Goal: Task Accomplishment & Management: Manage account settings

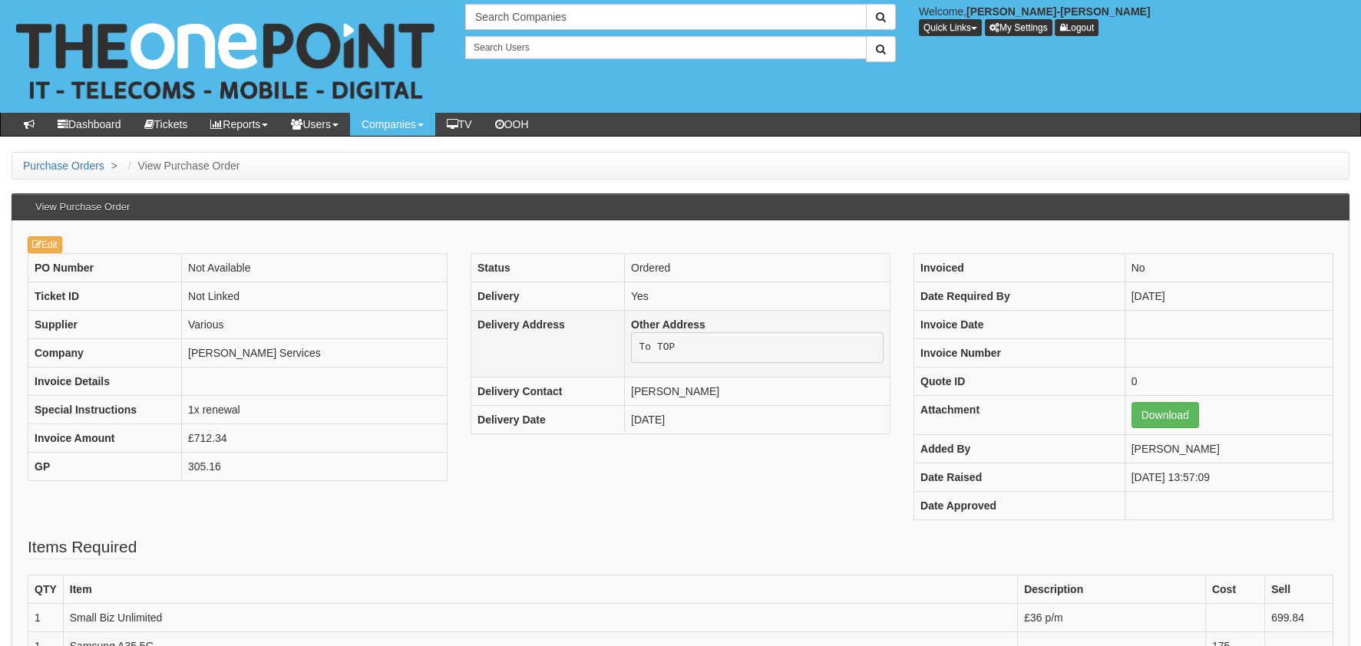
drag, startPoint x: 500, startPoint y: 497, endPoint x: 480, endPoint y: 310, distance: 188.4
click at [500, 497] on div "PO Number Not Available Ticket ID Not Linked Supplier Various Company Elkin Ser…" at bounding box center [680, 394] width 1329 height 282
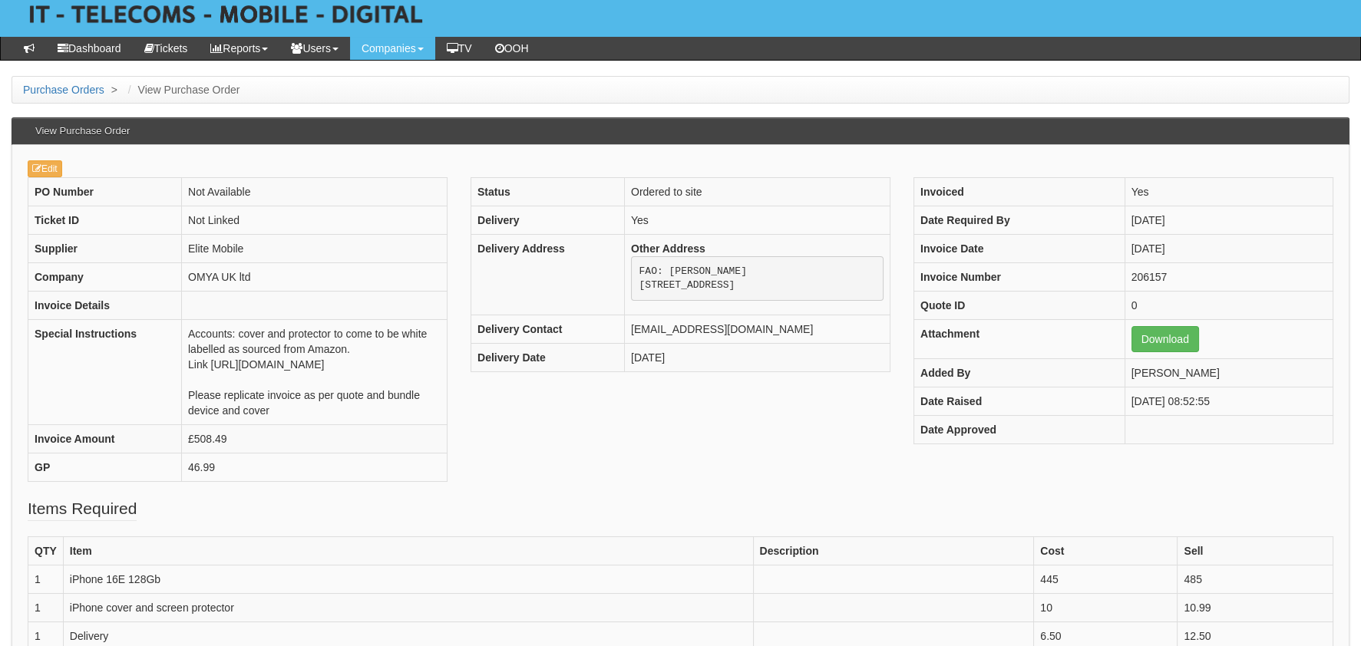
scroll to position [76, 0]
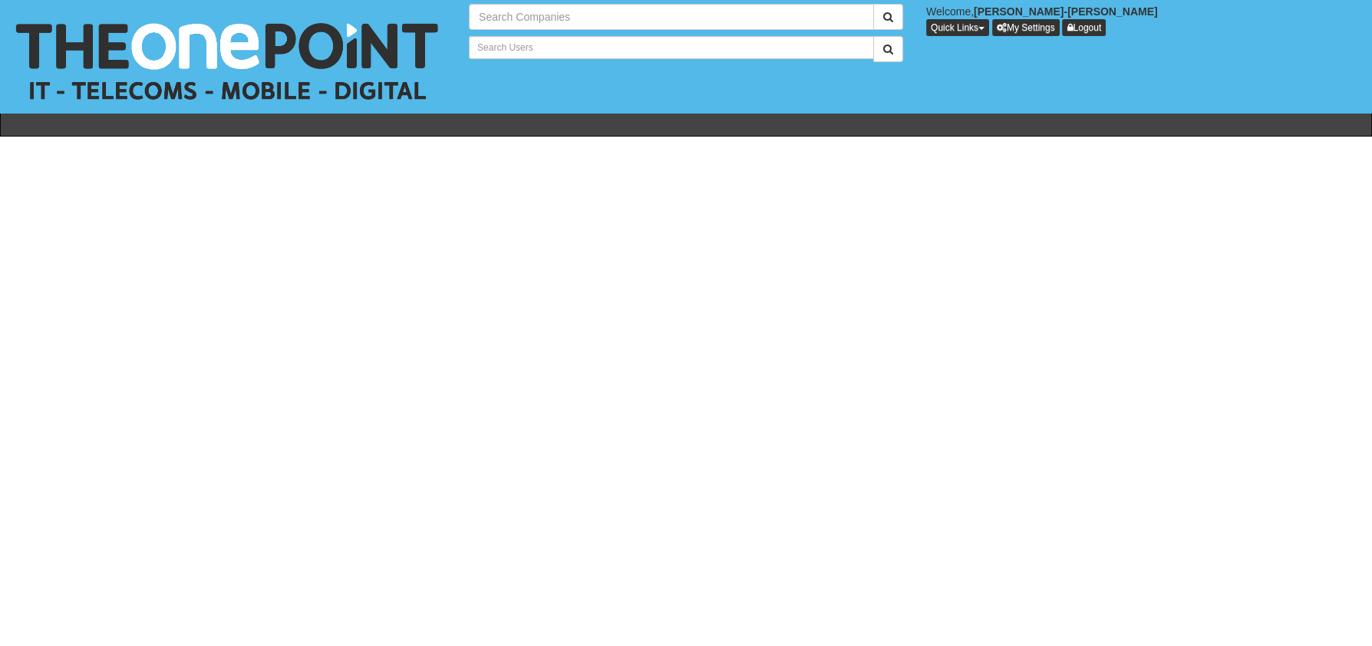
drag, startPoint x: 857, startPoint y: 223, endPoint x: 624, endPoint y: 342, distance: 260.9
click at [774, 152] on html "× Send Email × Add Appointment × Create Ticket × Create Proactive Activity × Ad…" at bounding box center [686, 76] width 1372 height 152
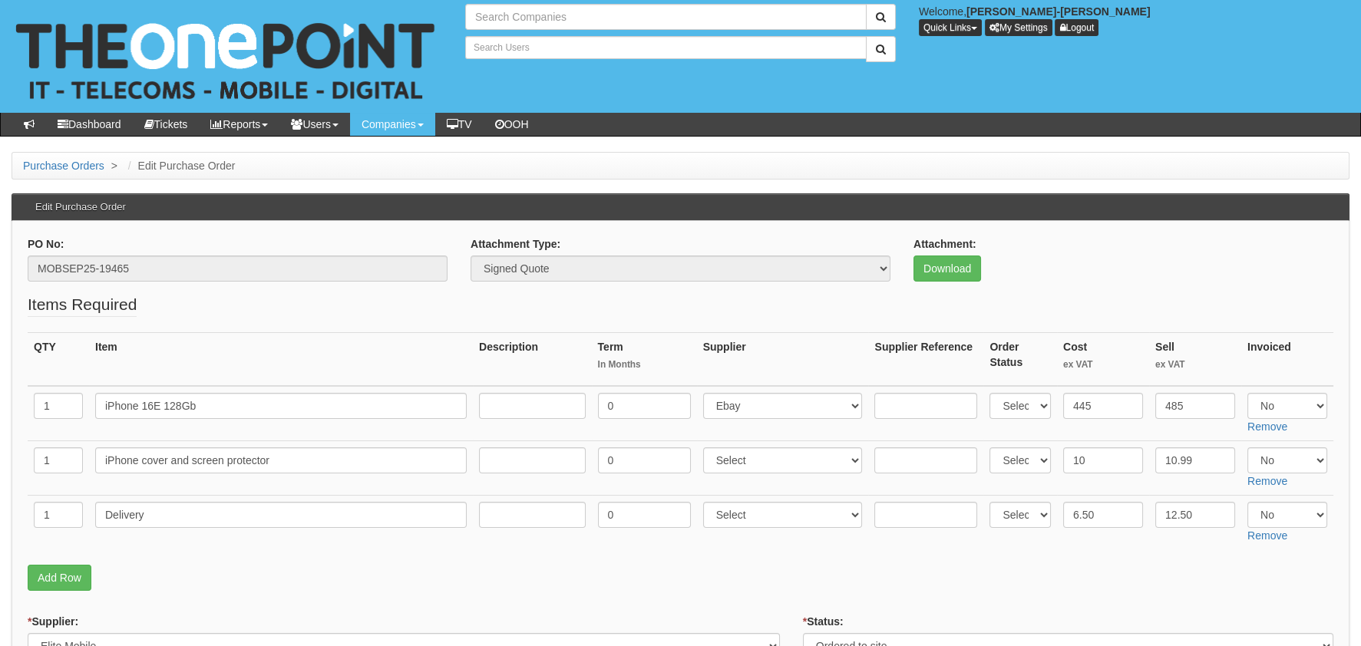
type input "Search Companies"
type input "Search Users"
click at [55, 569] on link "Add Row" at bounding box center [60, 578] width 64 height 26
click at [55, 570] on input "text" at bounding box center [58, 569] width 49 height 26
type input "1"
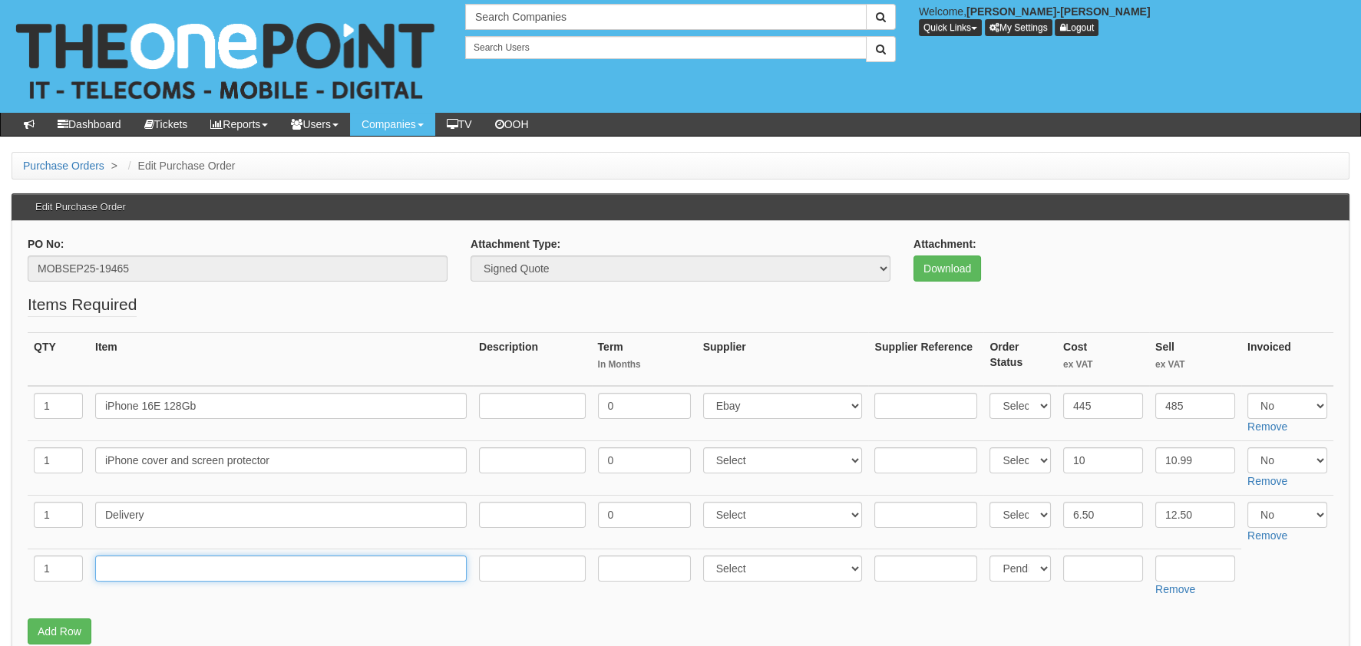
click at [153, 579] on input "text" at bounding box center [280, 569] width 371 height 26
type input "RM POSTAGE"
click at [1073, 593] on td at bounding box center [1103, 577] width 92 height 54
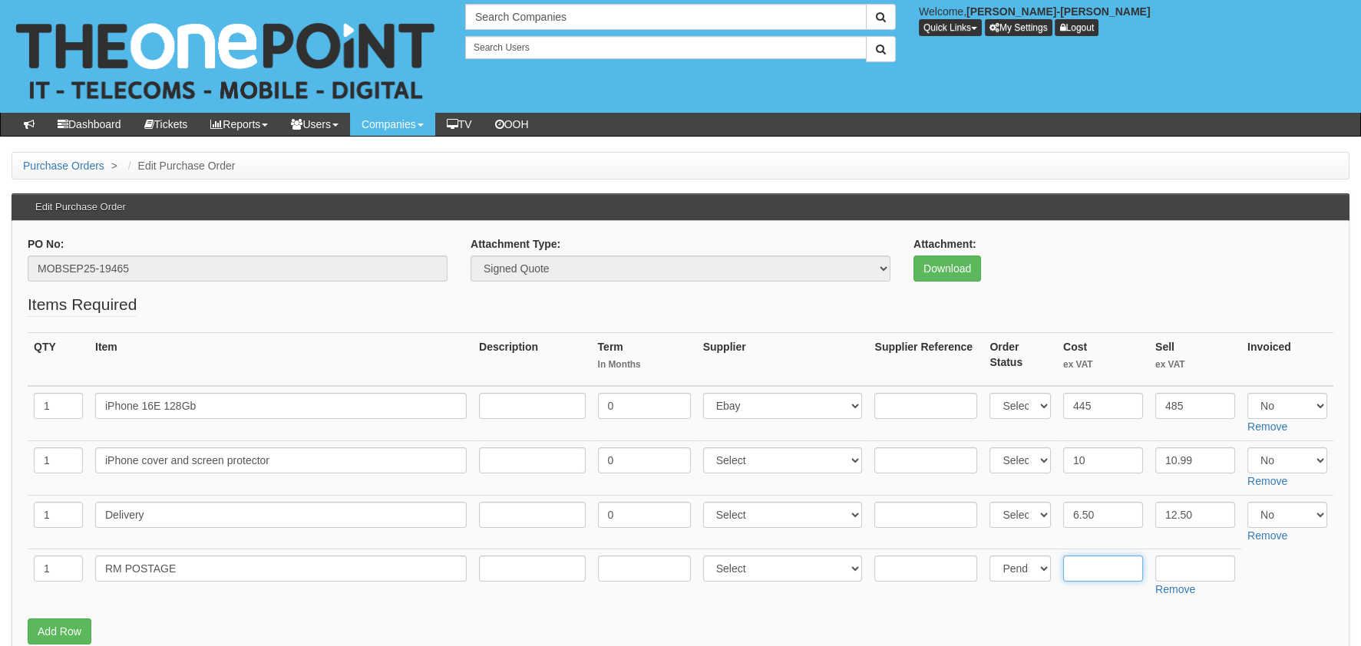
click at [1100, 561] on input "text" at bounding box center [1103, 569] width 80 height 26
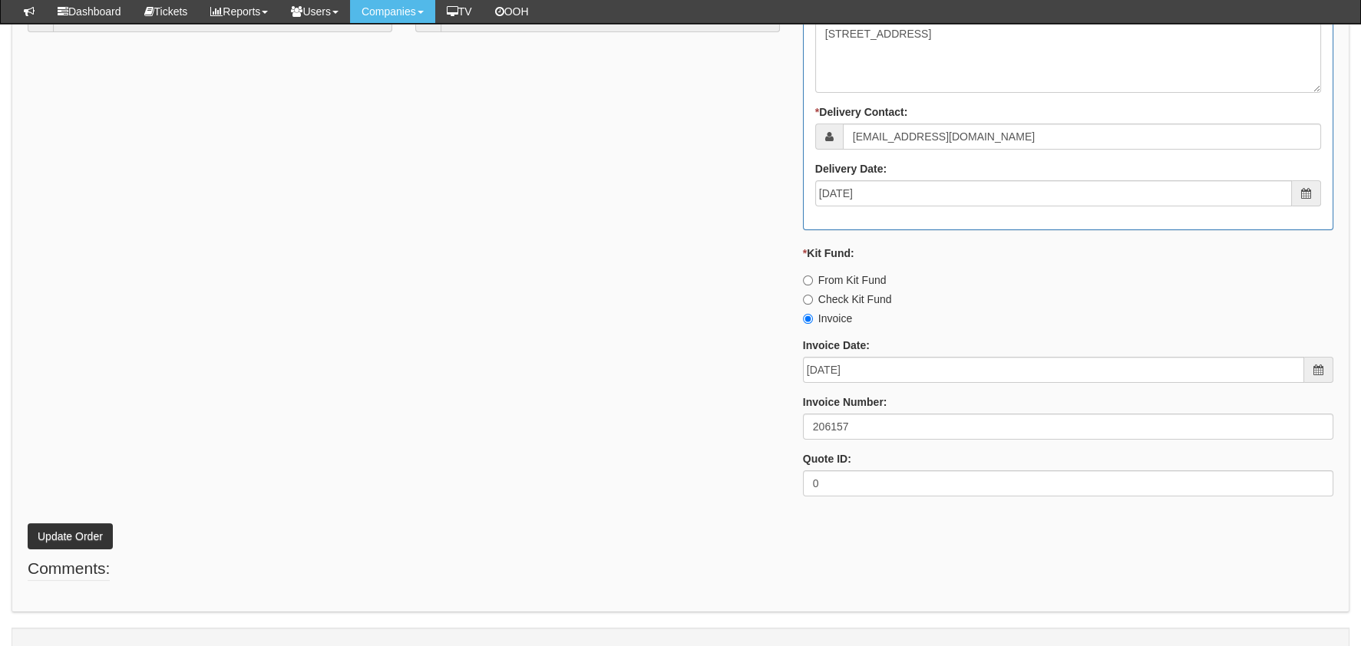
scroll to position [995, 0]
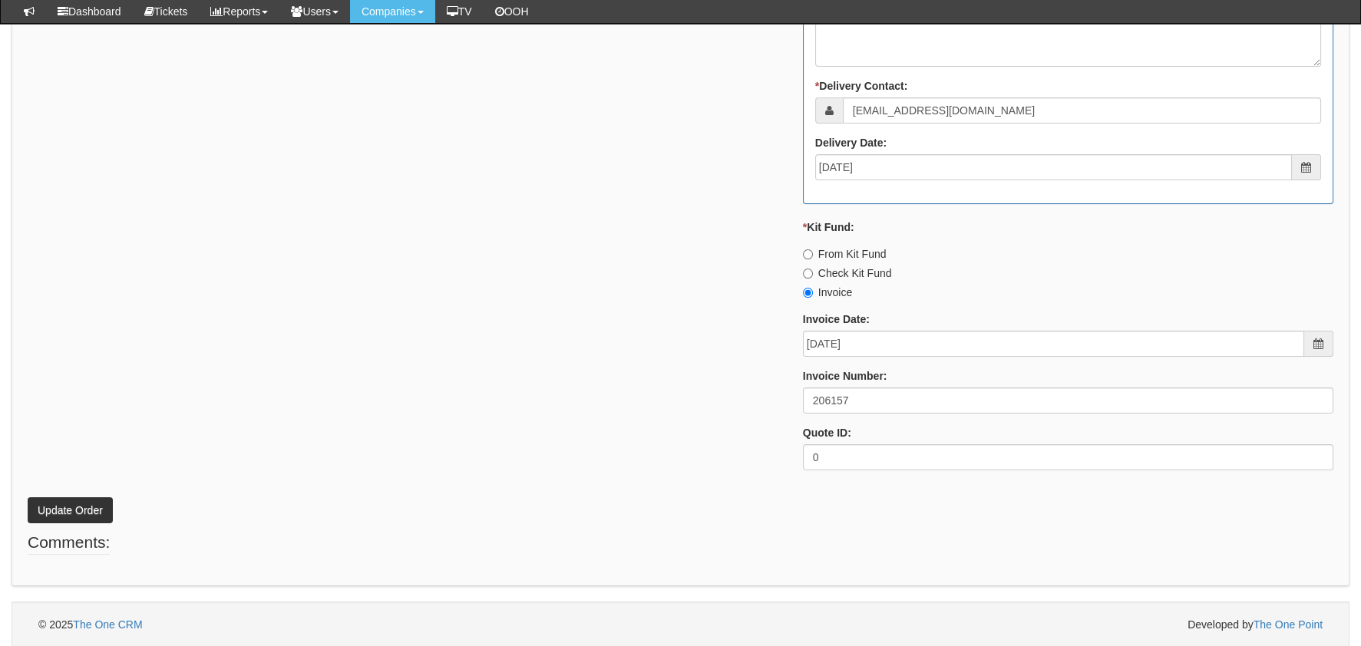
type input "3.07"
click at [62, 492] on p "Update Order" at bounding box center [681, 502] width 1306 height 41
click at [64, 502] on button "Update Order" at bounding box center [70, 510] width 85 height 26
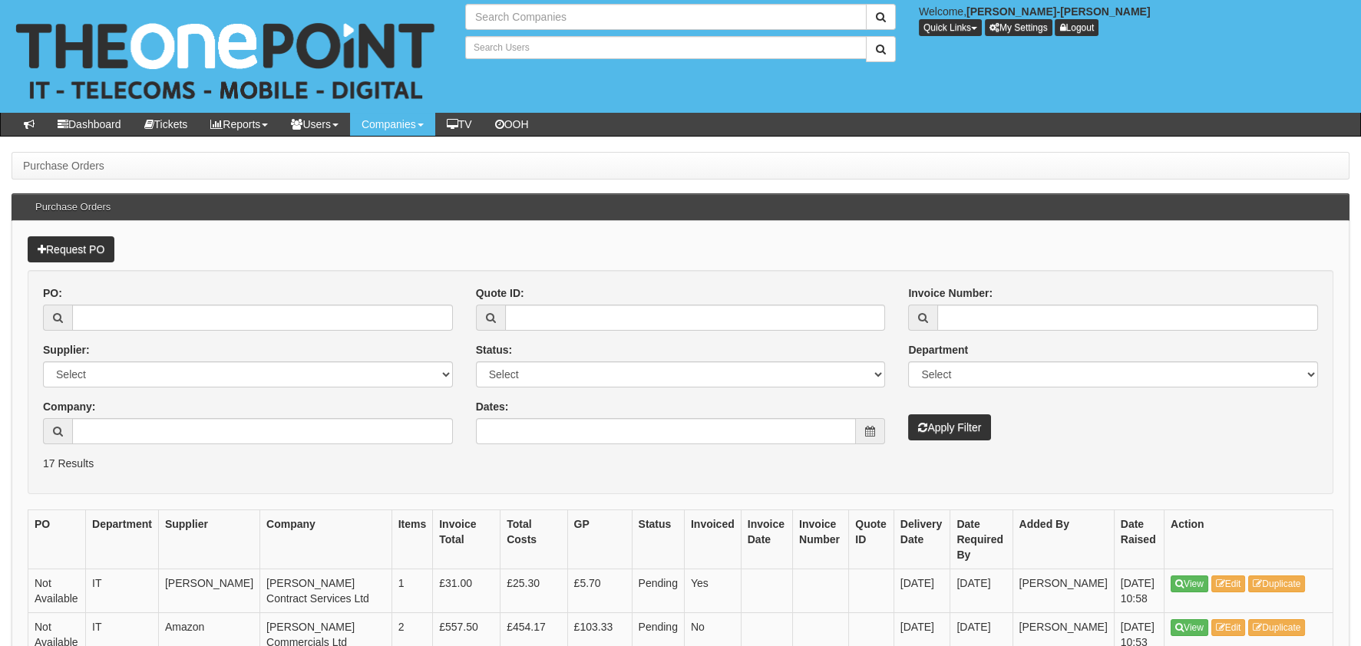
type input "Search Companies"
type input "Search Users"
click at [273, 330] on div "PO: Supplier: Select 123 [DOMAIN_NAME] 1Password 3 4Gon [PERSON_NAME] Electric …" at bounding box center [247, 371] width 433 height 170
paste input "19465"
type input "19465"
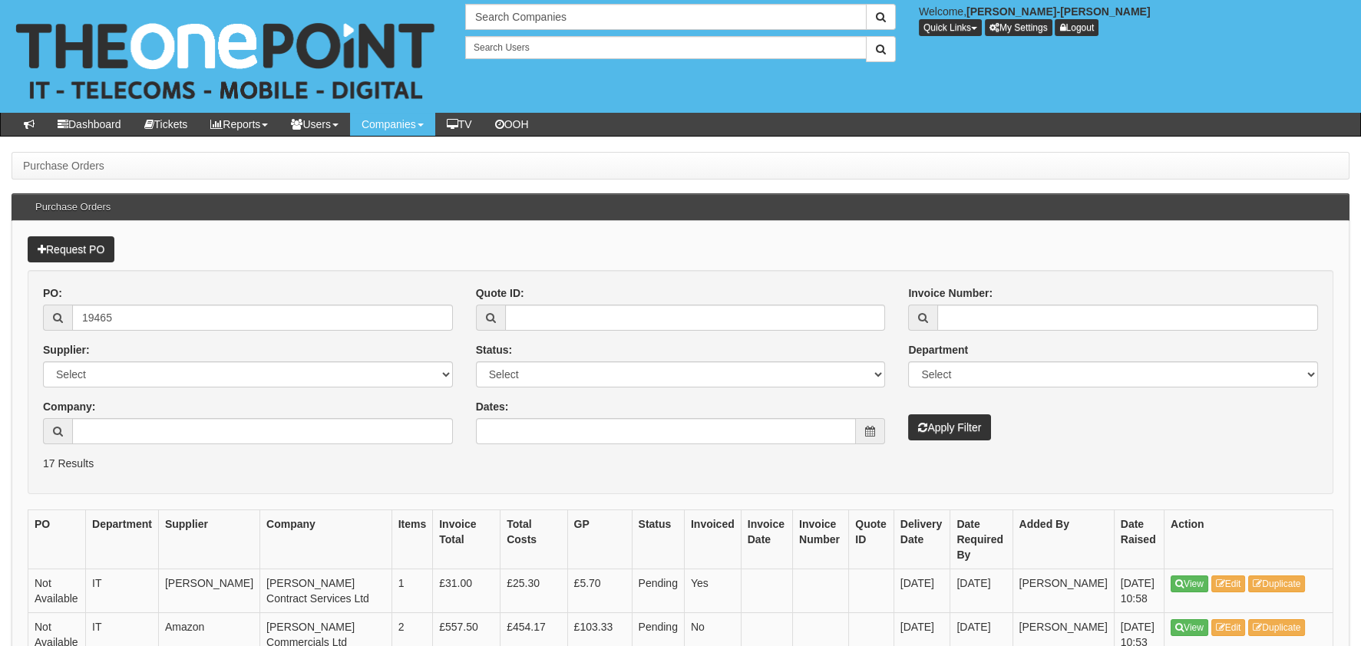
click at [1042, 424] on div "Invoice Number: Department Select Mobiles IT Telecoms Marketing Digital Interna…" at bounding box center [1112, 363] width 433 height 155
click at [949, 421] on button "Apply Filter" at bounding box center [949, 427] width 83 height 26
